Goal: Check status

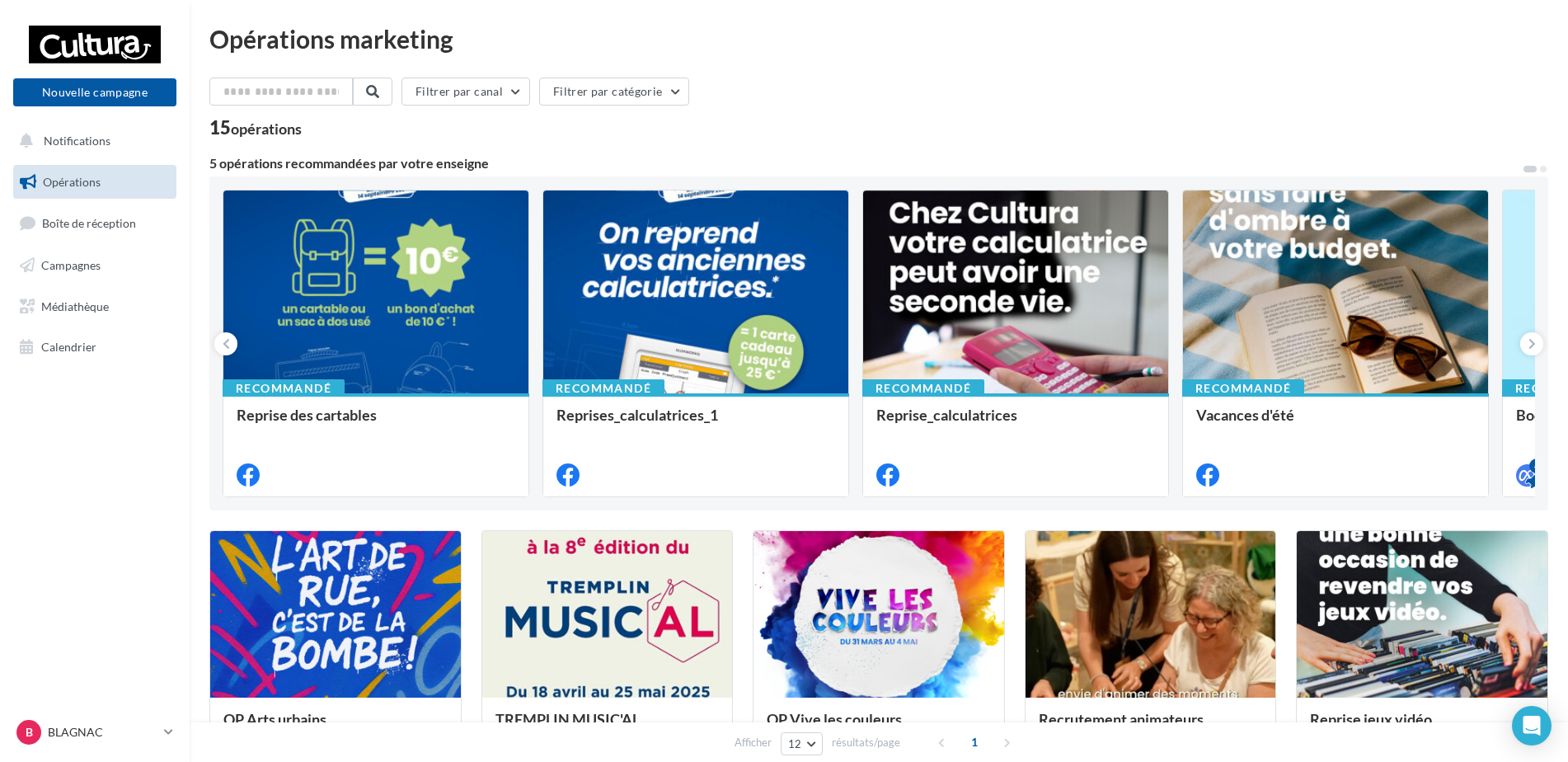
click at [83, 190] on link "Opérations" at bounding box center [95, 182] width 170 height 35
click at [91, 271] on span "Campagnes" at bounding box center [71, 265] width 59 height 14
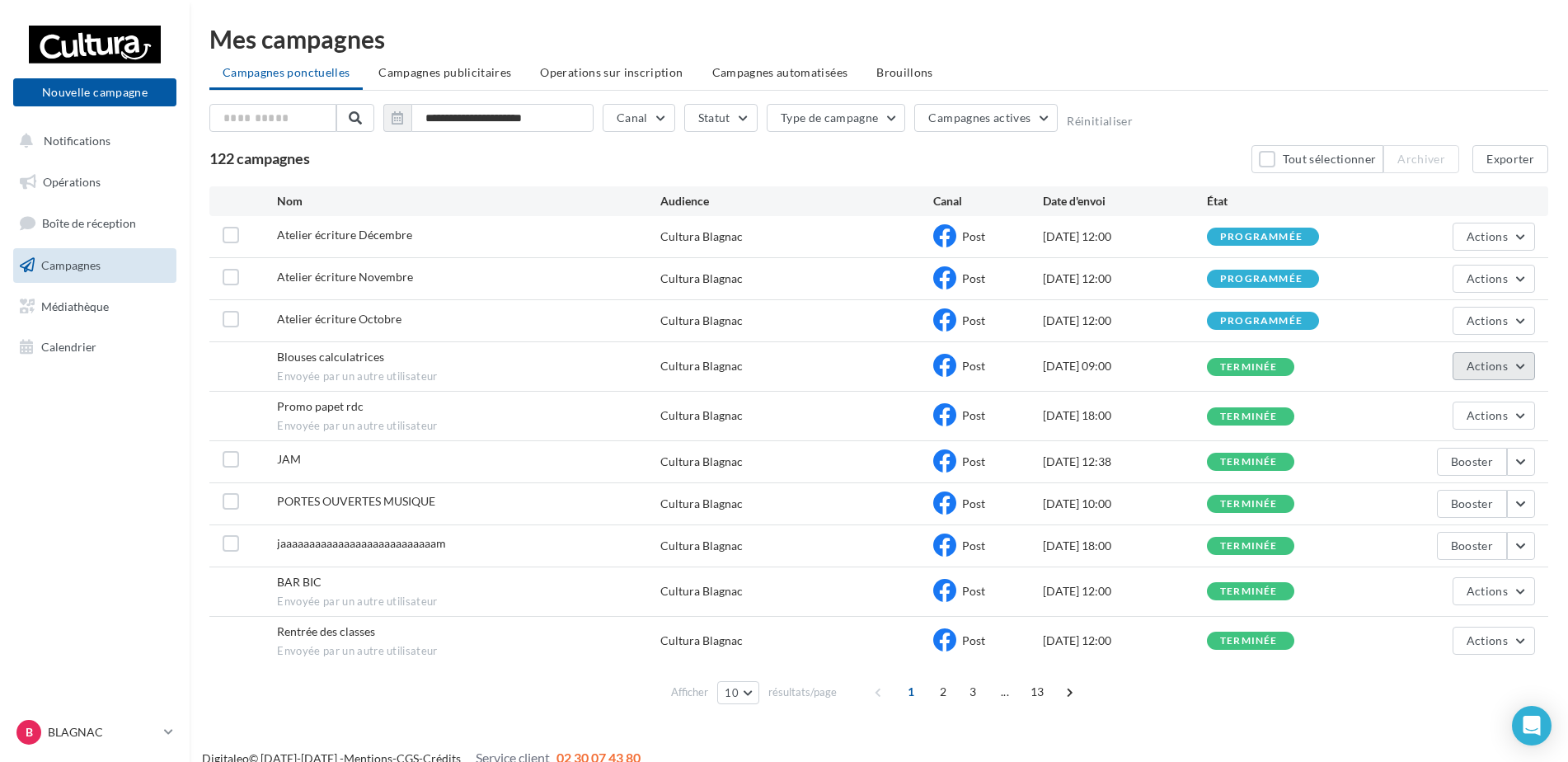
click at [1484, 370] on span "Actions" at bounding box center [1487, 365] width 41 height 14
click at [1462, 413] on button "Voir les résultats" at bounding box center [1453, 405] width 165 height 43
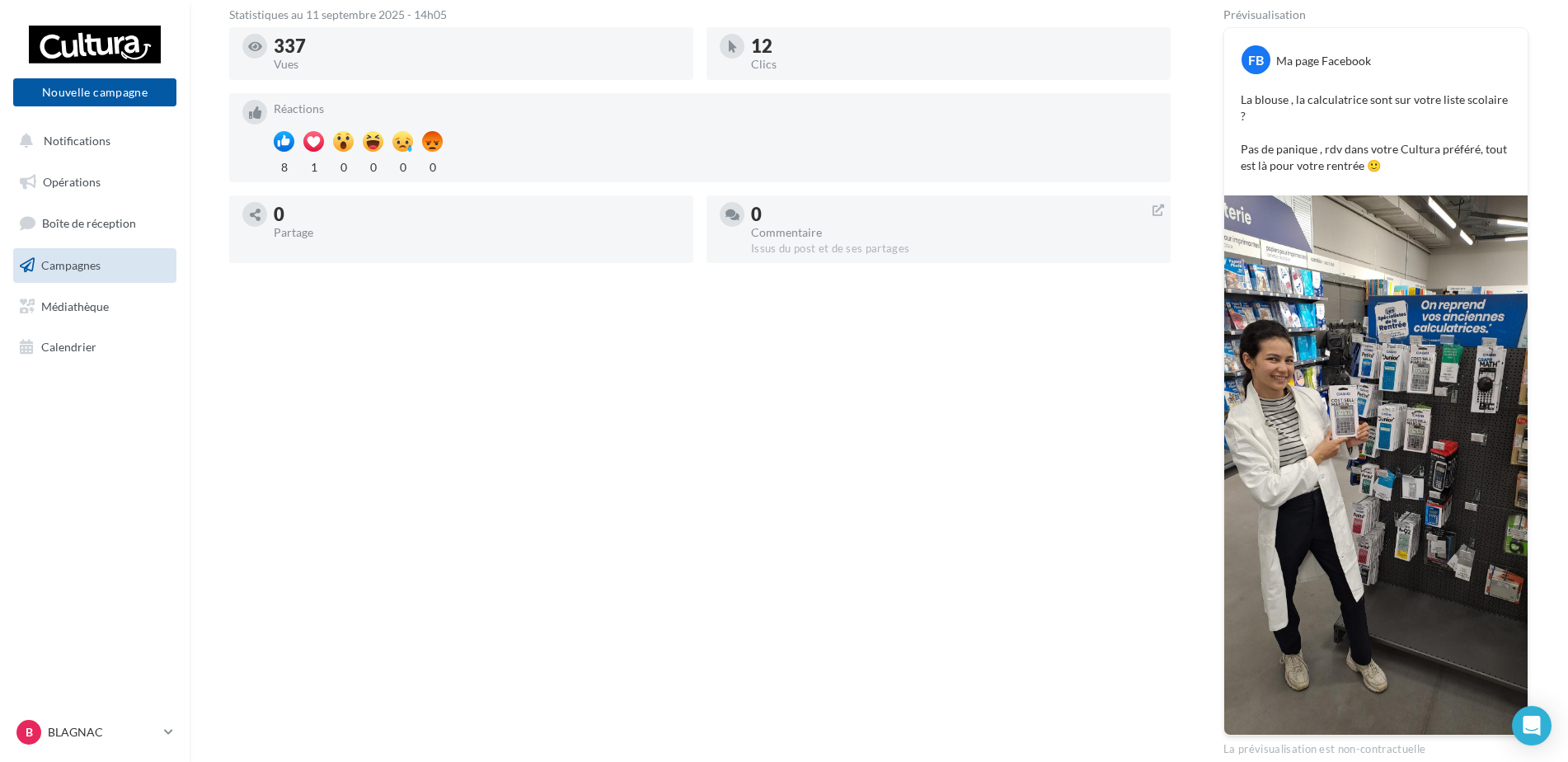
scroll to position [329, 0]
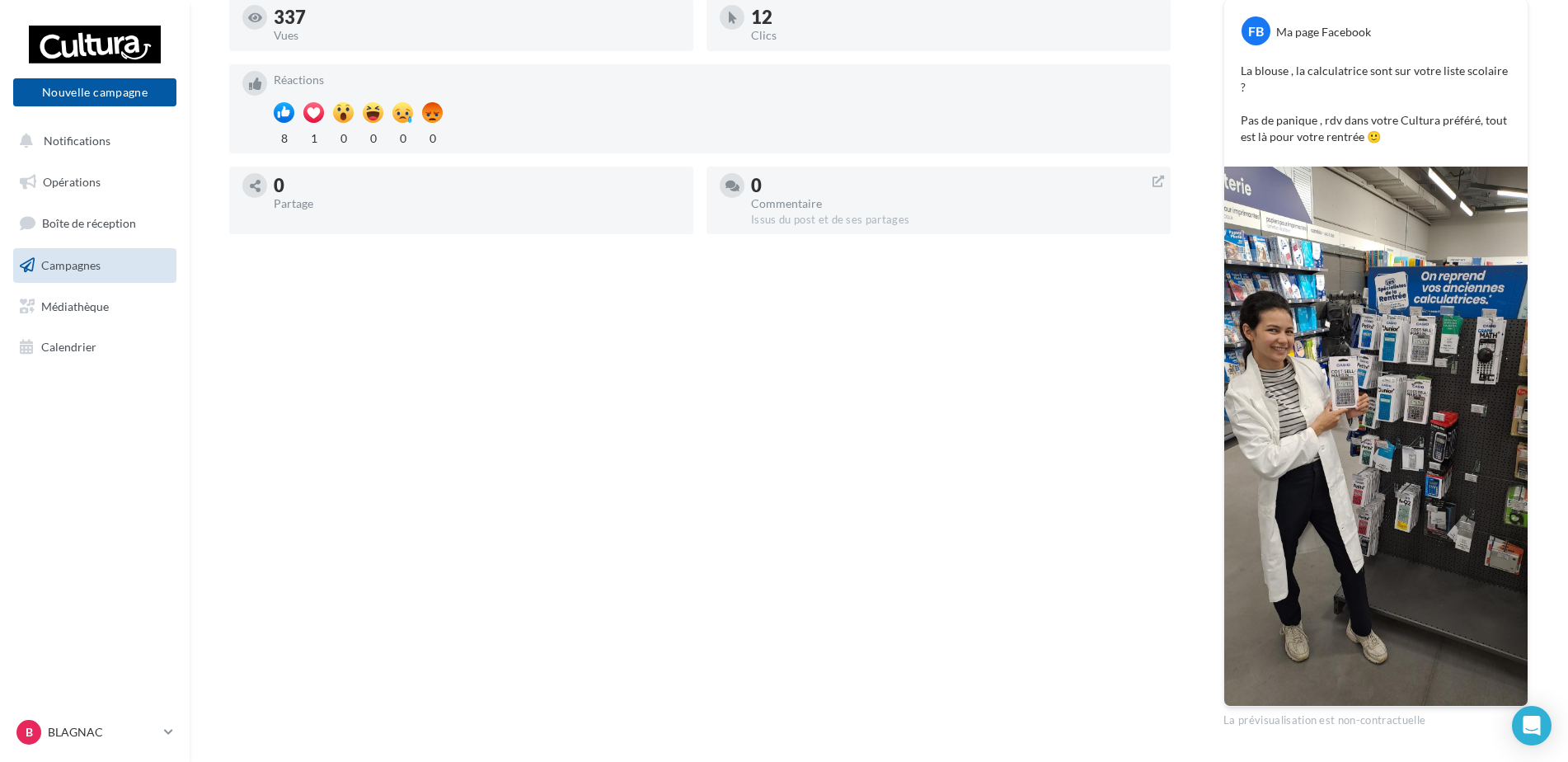
drag, startPoint x: 1165, startPoint y: 599, endPoint x: 1030, endPoint y: 533, distance: 150.3
click at [1030, 533] on div "Statistiques au 11 septembre 2025 - 14h05 337 Vues 12 Clics Réactions 8 1 0 0 0…" at bounding box center [700, 354] width 941 height 748
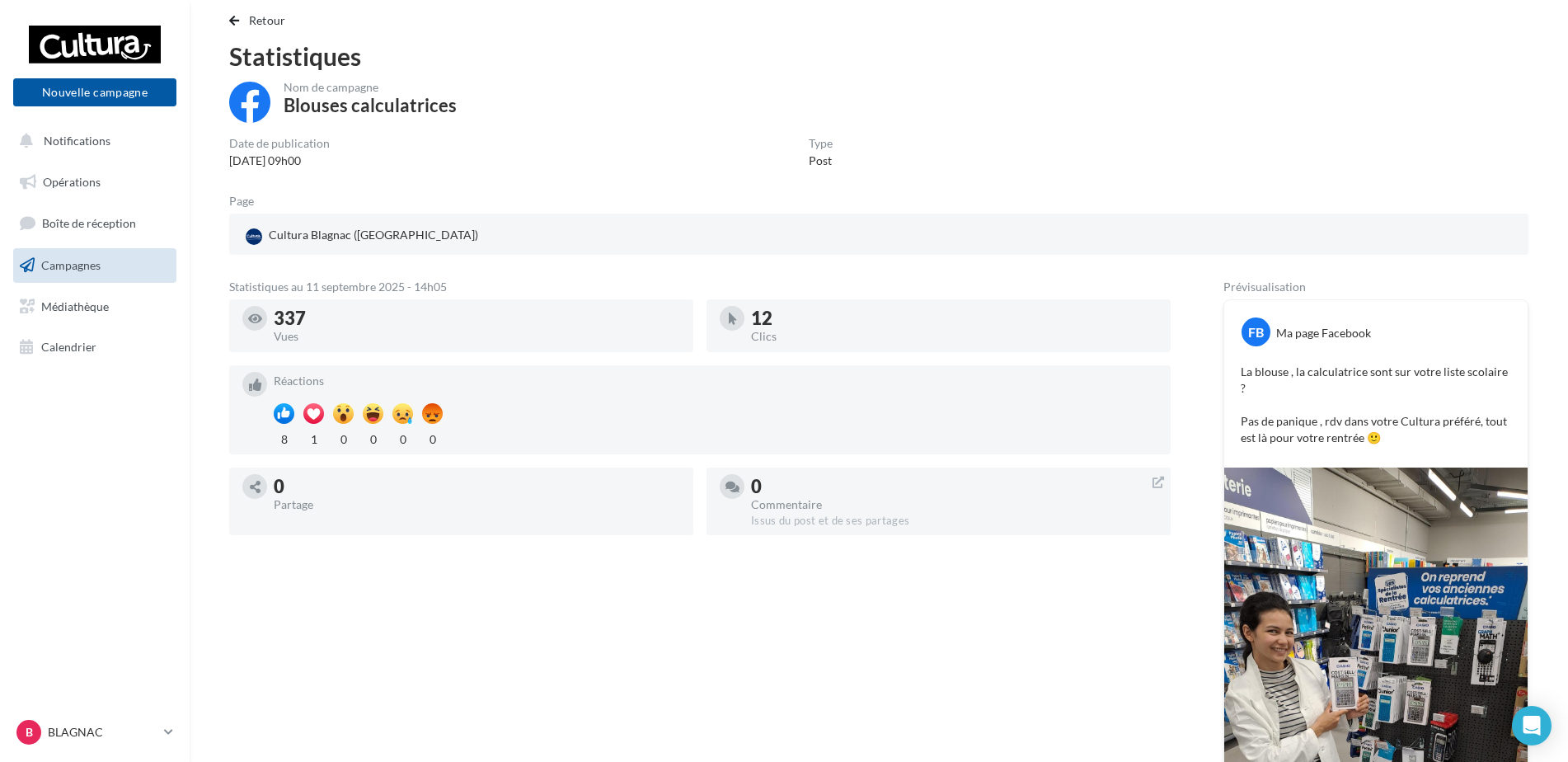
scroll to position [0, 0]
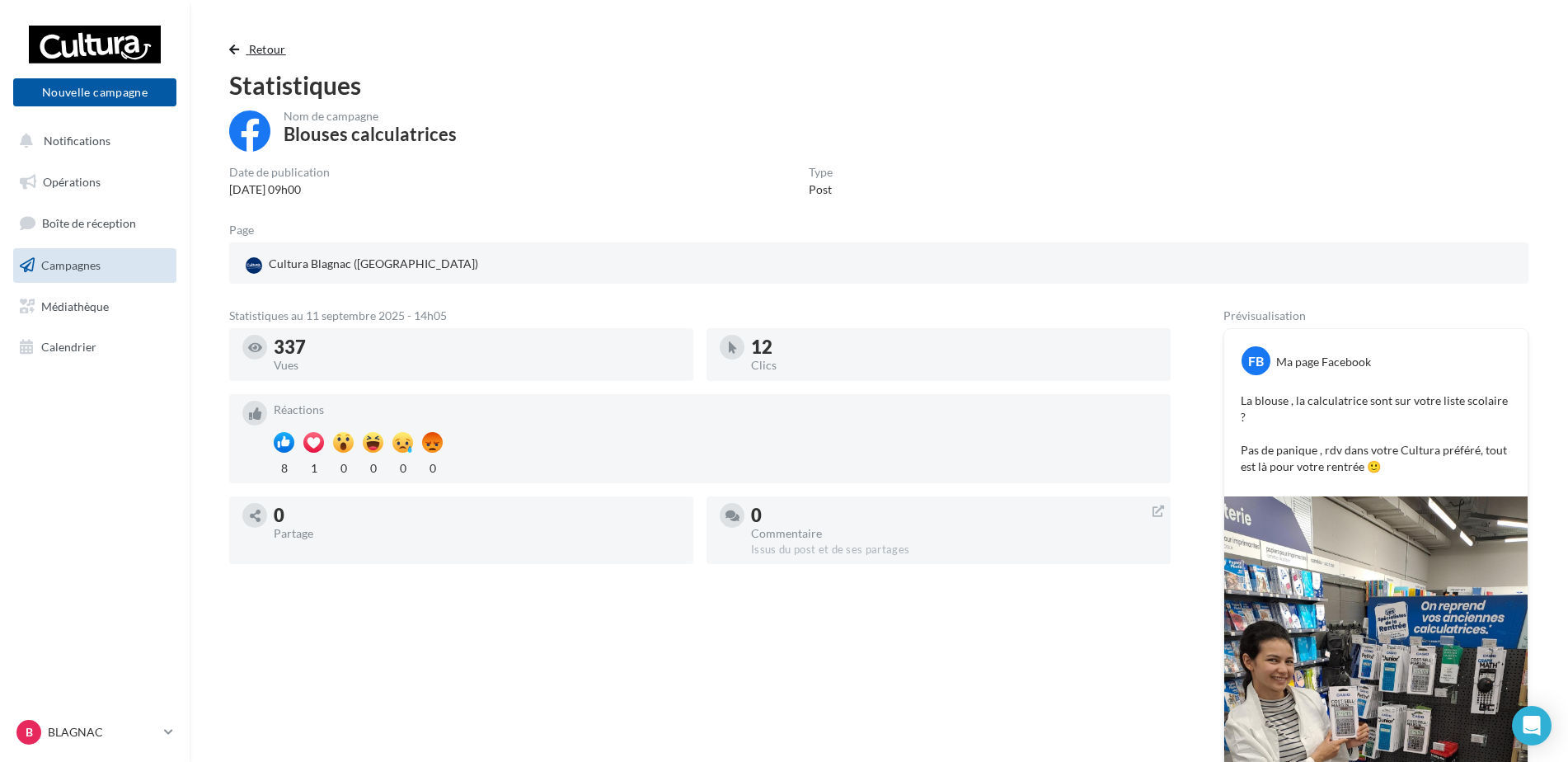
click at [234, 47] on span "button" at bounding box center [234, 50] width 10 height 12
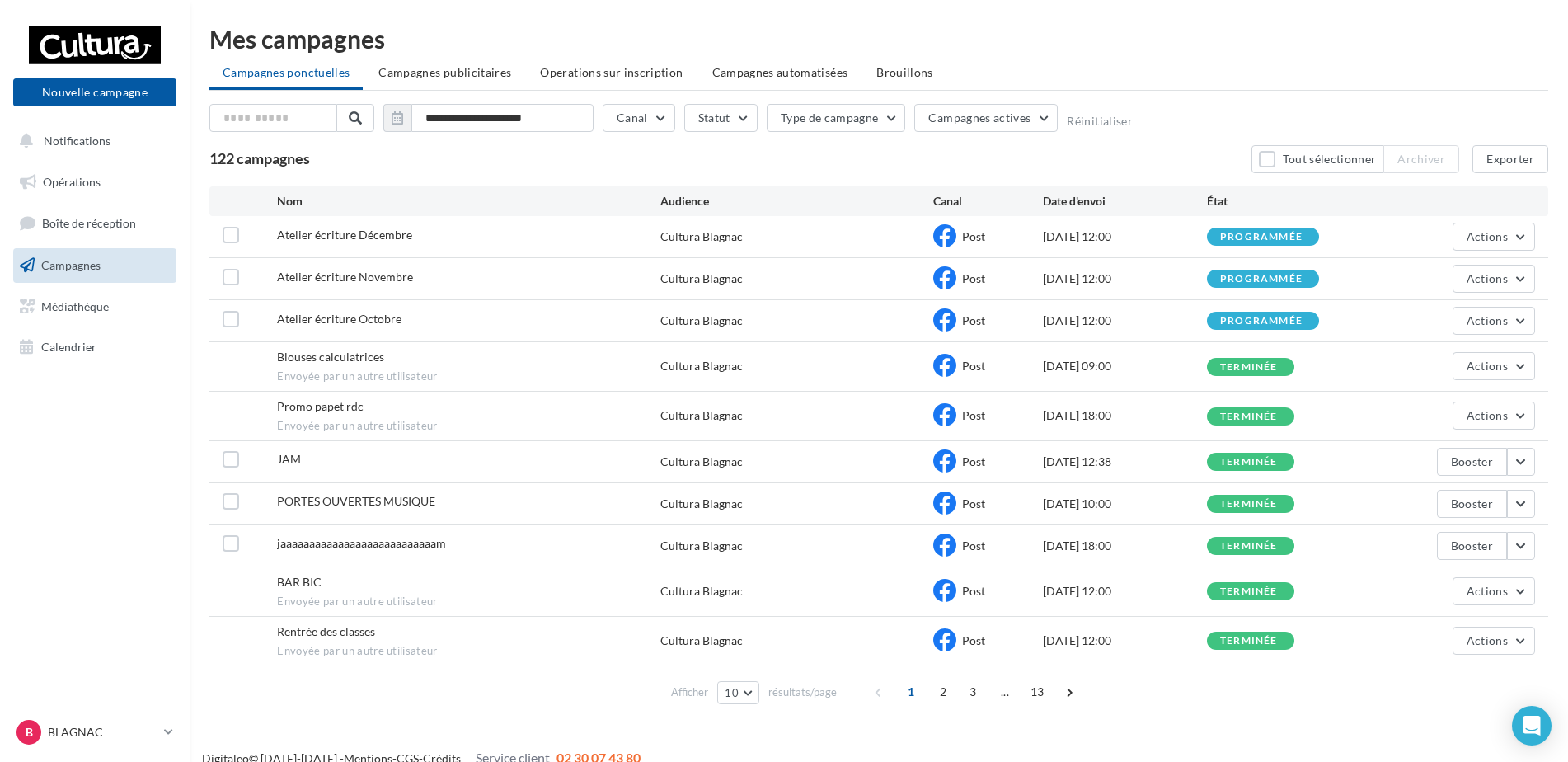
click at [1169, 45] on div "Mes campagnes" at bounding box center [879, 39] width 1339 height 25
